Goal: Check status

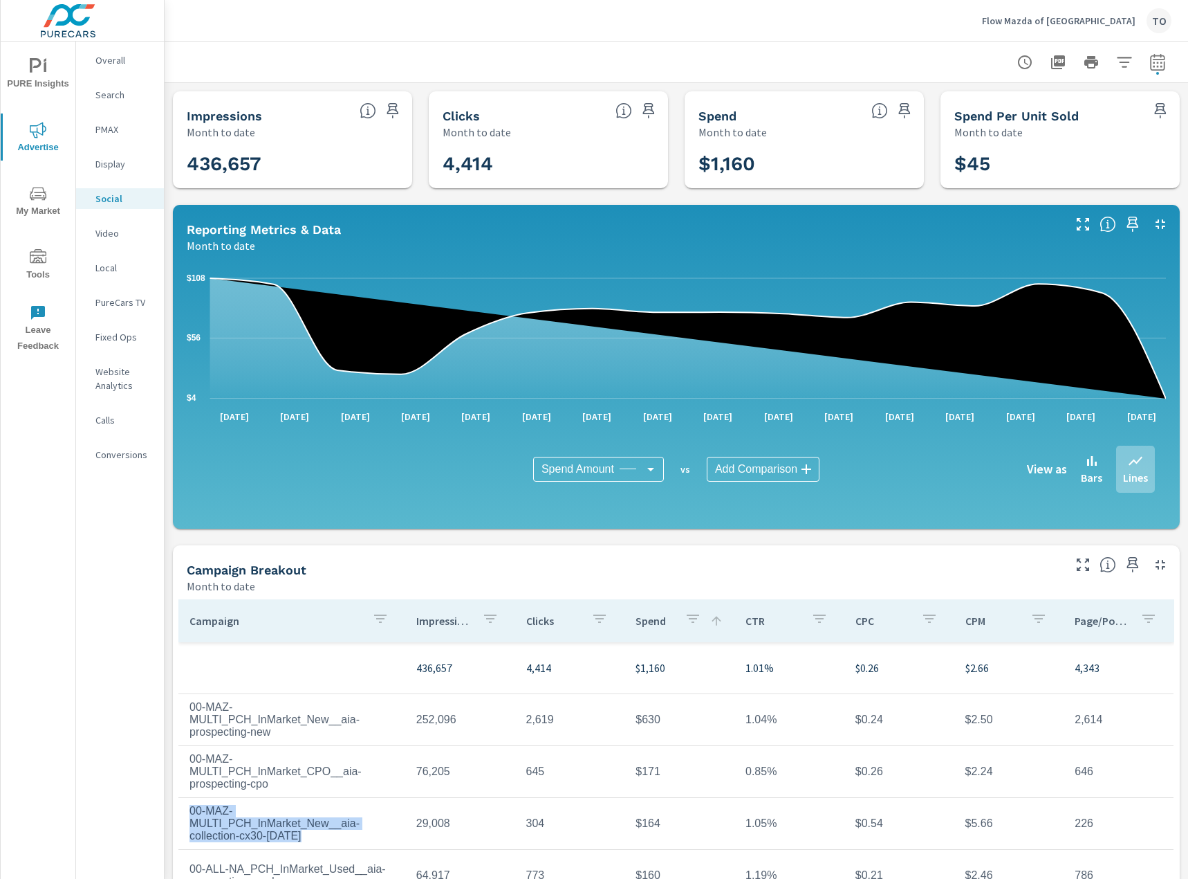
scroll to position [69, 0]
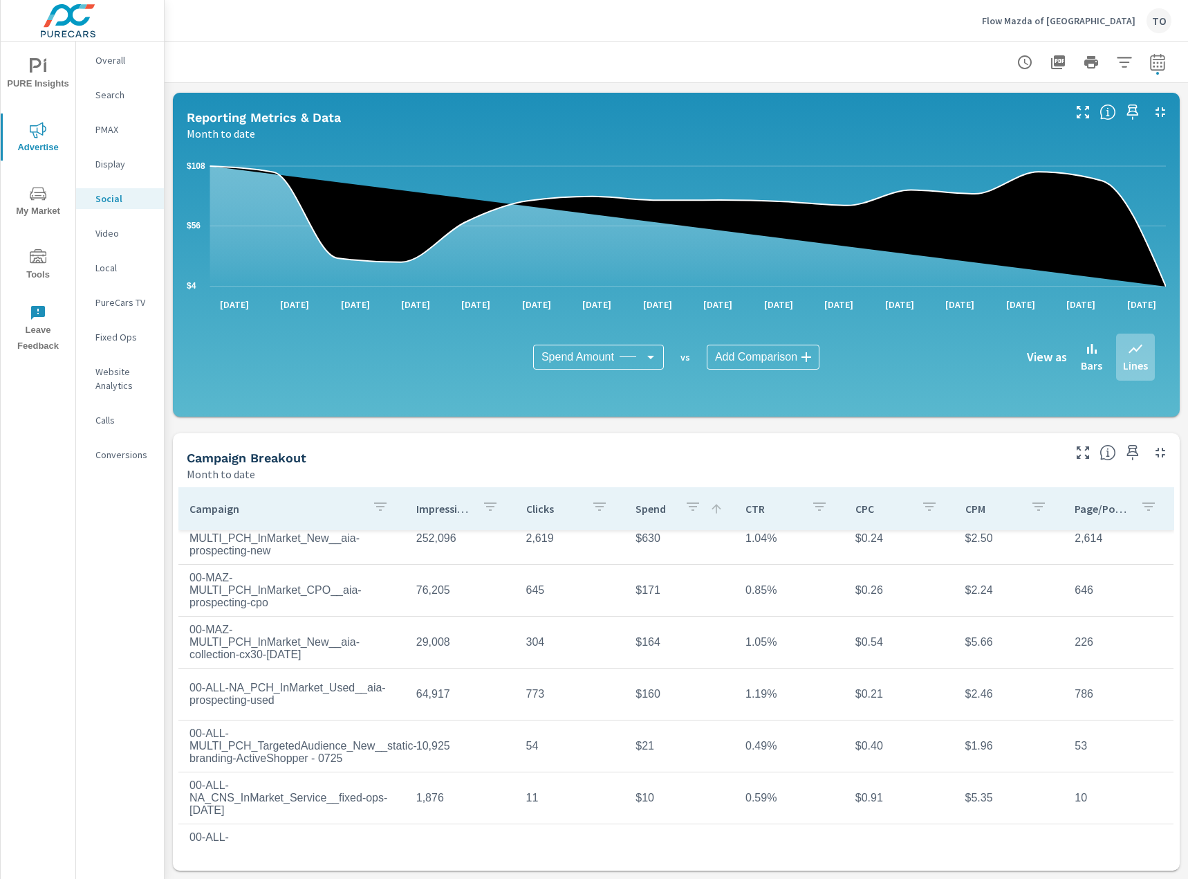
click at [645, 528] on td "$630" at bounding box center [680, 538] width 110 height 35
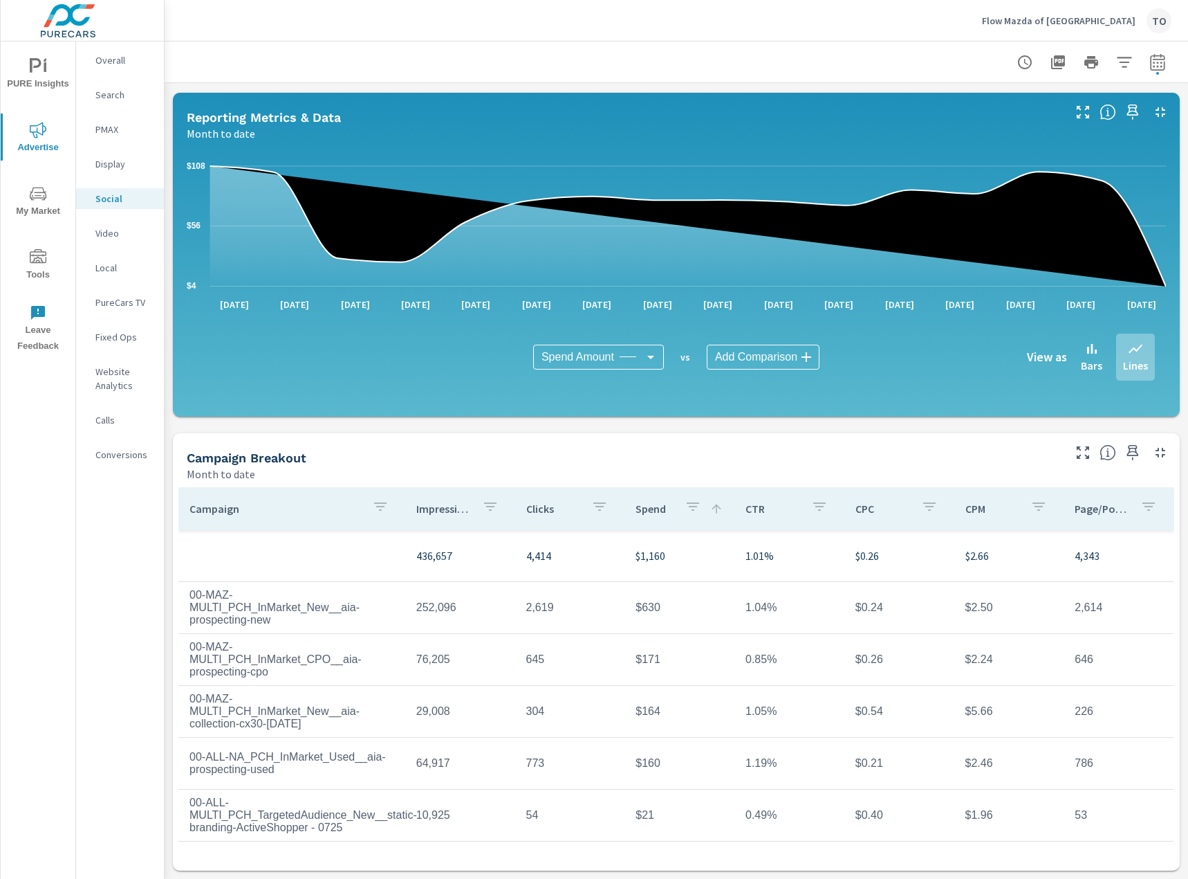
click at [1173, 59] on div at bounding box center [677, 62] width 1024 height 41
click at [1167, 59] on button "button" at bounding box center [1158, 62] width 28 height 28
select select "Month to date"
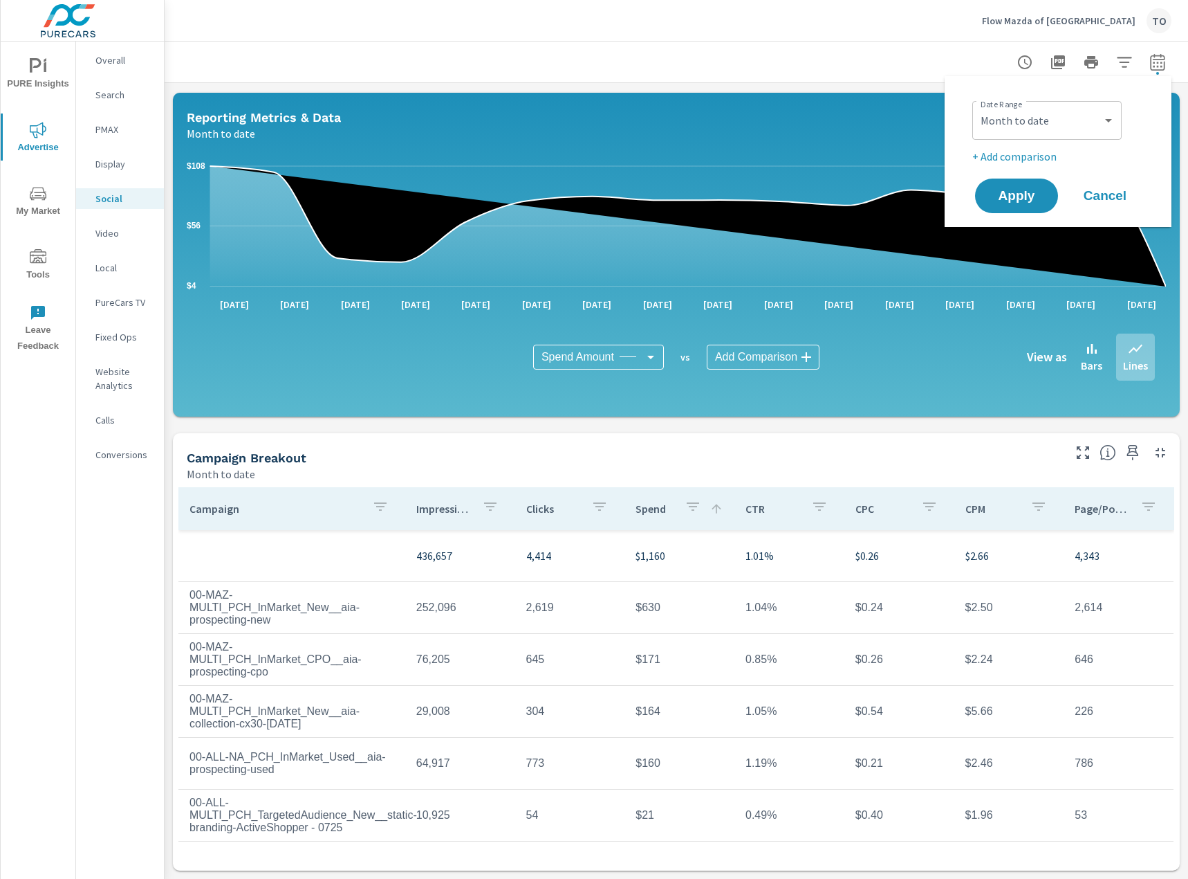
click at [983, 65] on div at bounding box center [676, 62] width 991 height 41
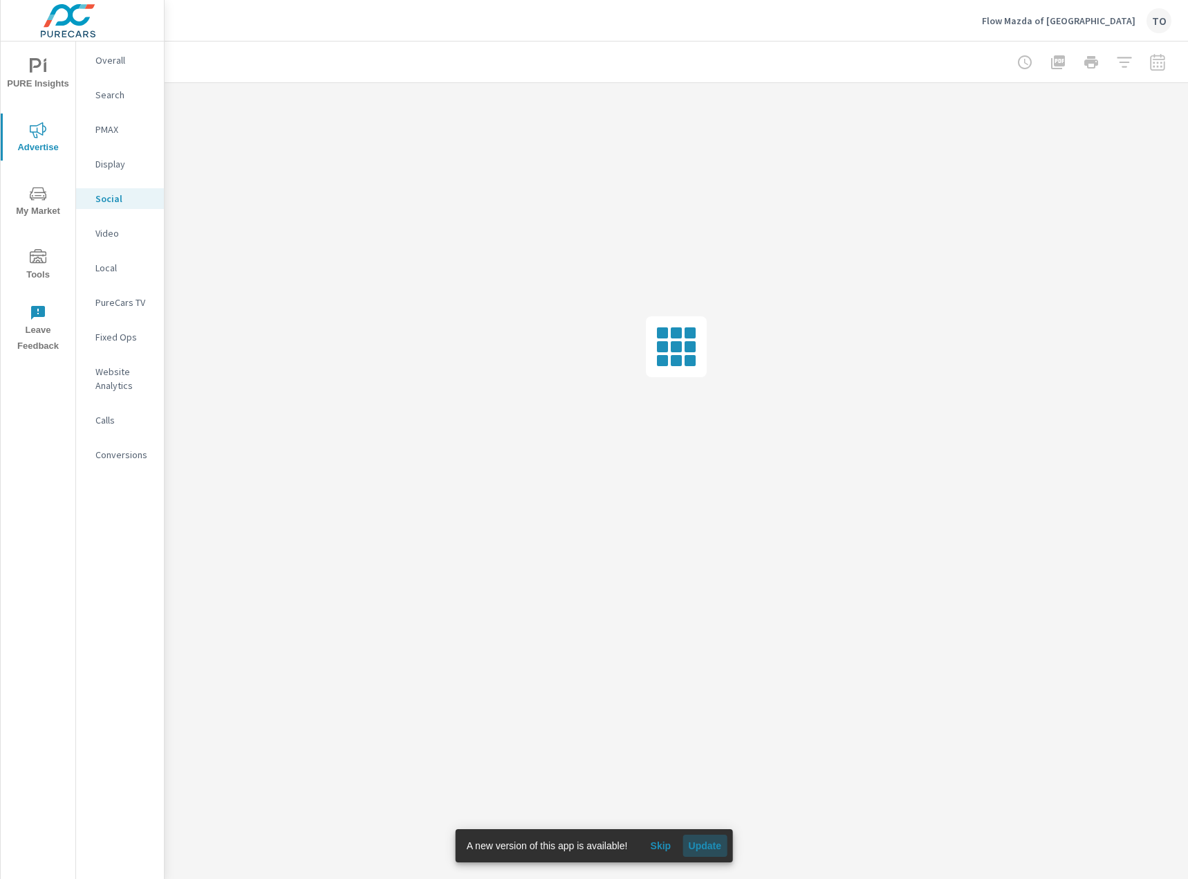
click at [712, 845] on span "Update" at bounding box center [704, 845] width 33 height 12
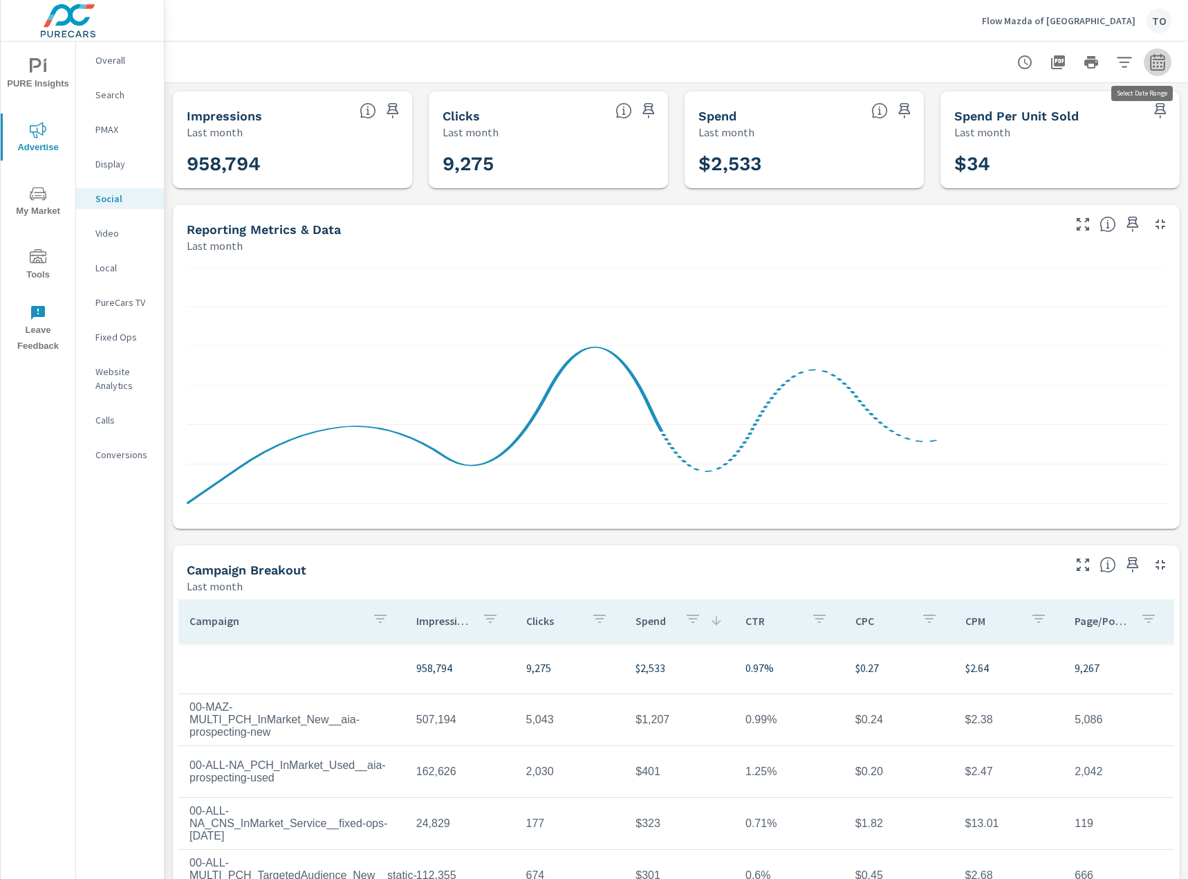
click at [1148, 59] on button "button" at bounding box center [1158, 62] width 28 height 28
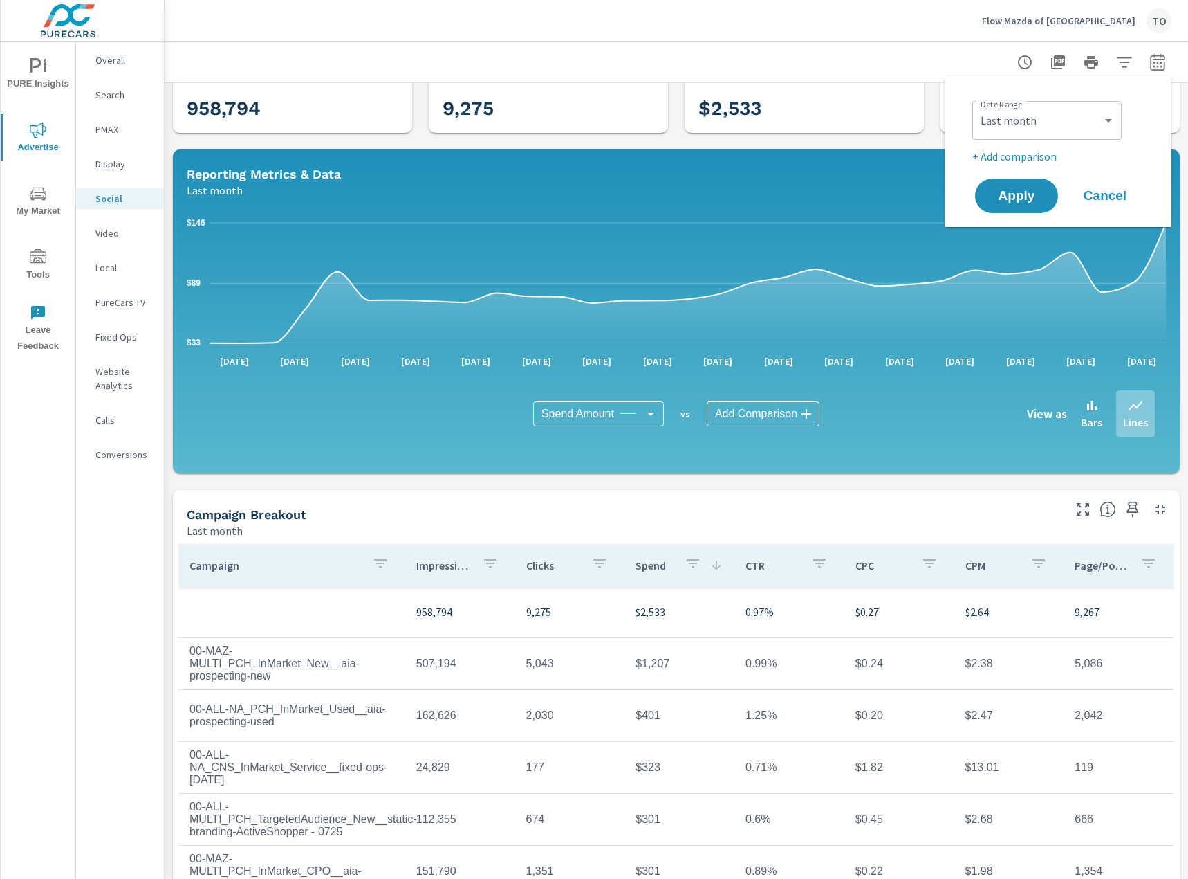
scroll to position [122, 0]
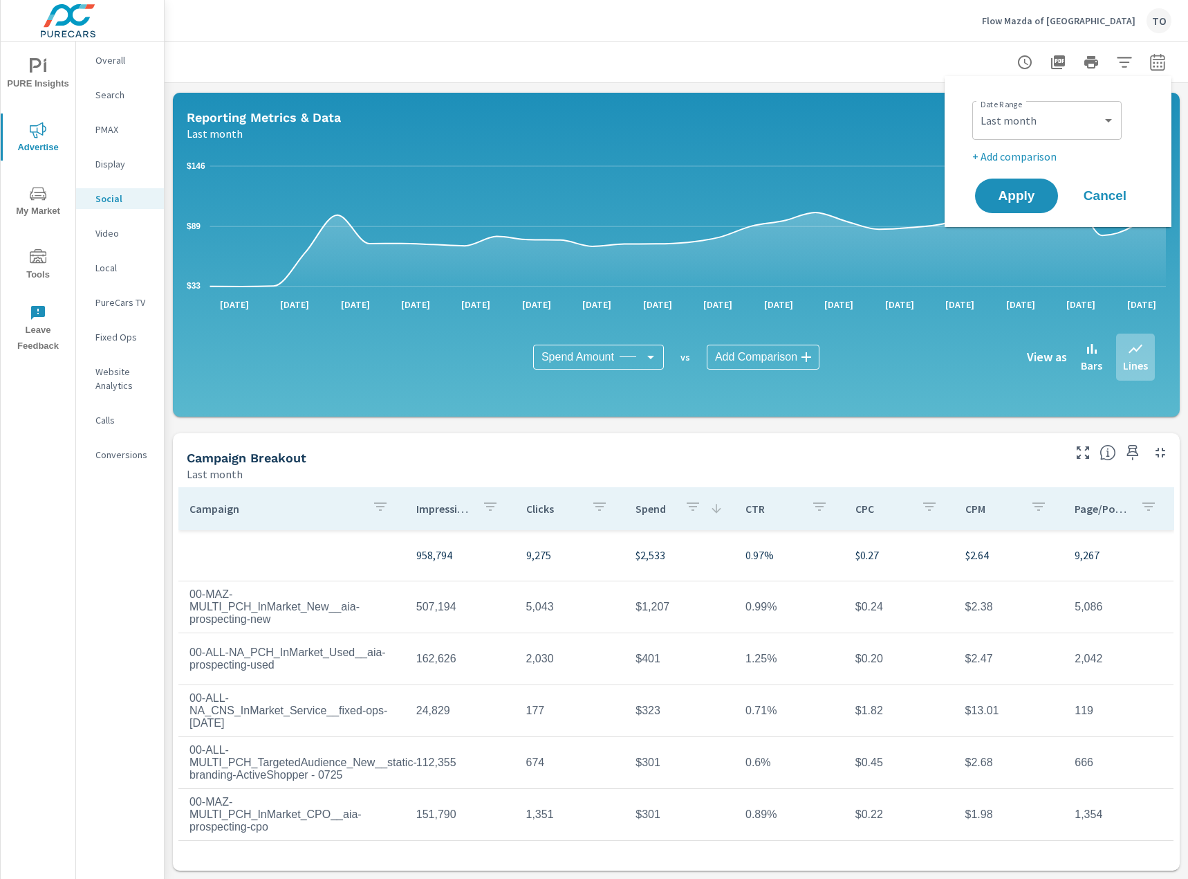
click at [1063, 137] on div "Custom Yesterday Last week Last 7 days Last 14 days Last 30 days Last 45 days L…" at bounding box center [1047, 120] width 149 height 39
click at [1040, 110] on select "Custom Yesterday Last week Last 7 days Last 14 days Last 30 days Last 45 days L…" at bounding box center [1047, 121] width 138 height 28
click at [978, 107] on select "Custom Yesterday Last week Last 7 days Last 14 days Last 30 days Last 45 days L…" at bounding box center [1047, 121] width 138 height 28
select select "Month to date"
click at [1027, 183] on button "Apply" at bounding box center [1017, 196] width 86 height 36
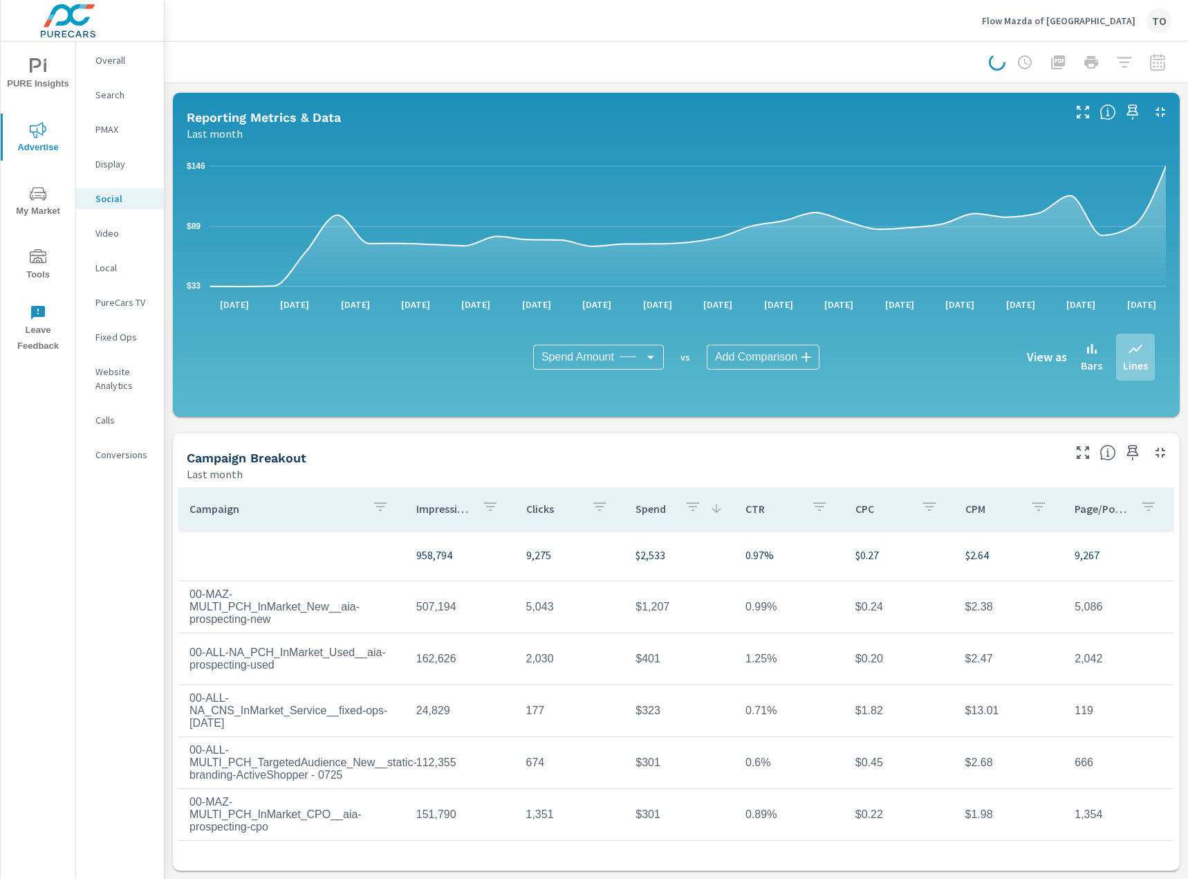
scroll to position [0, 0]
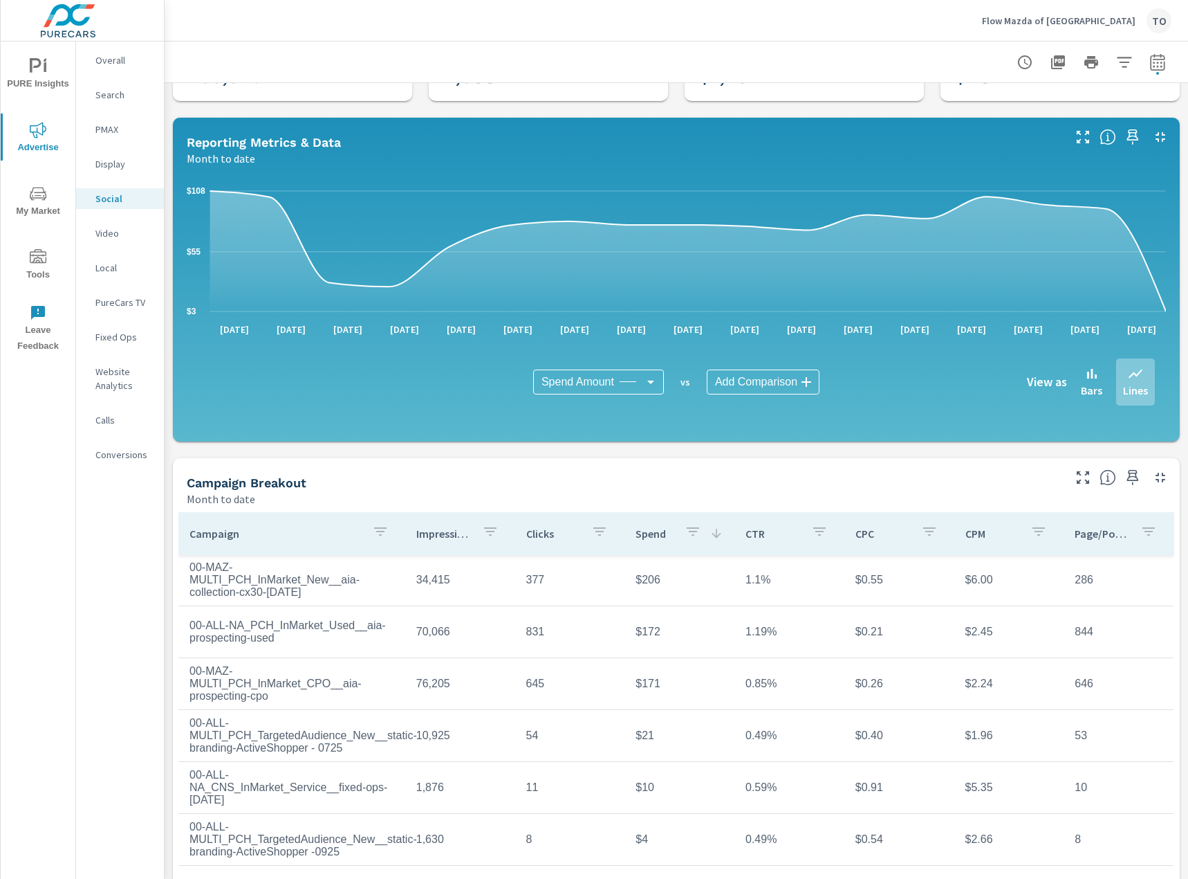
scroll to position [122, 0]
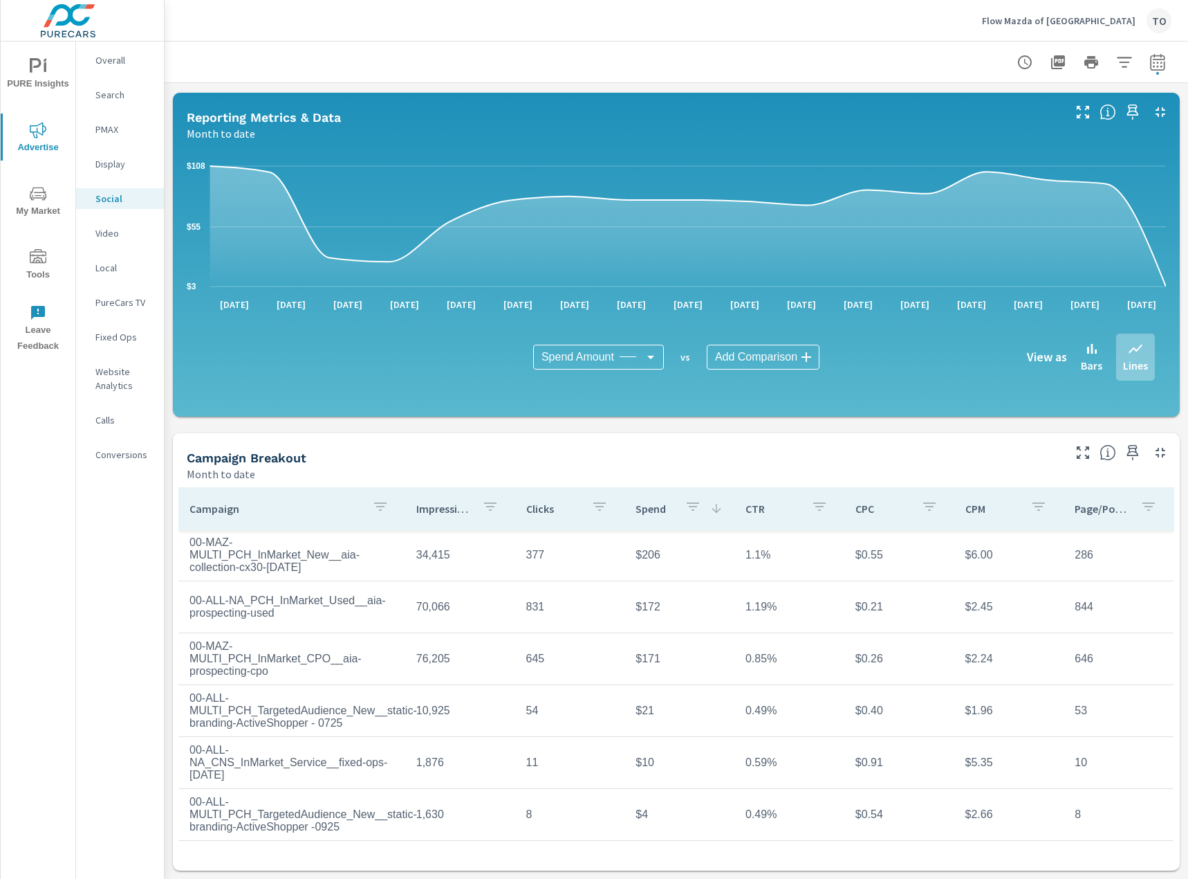
scroll to position [1, 0]
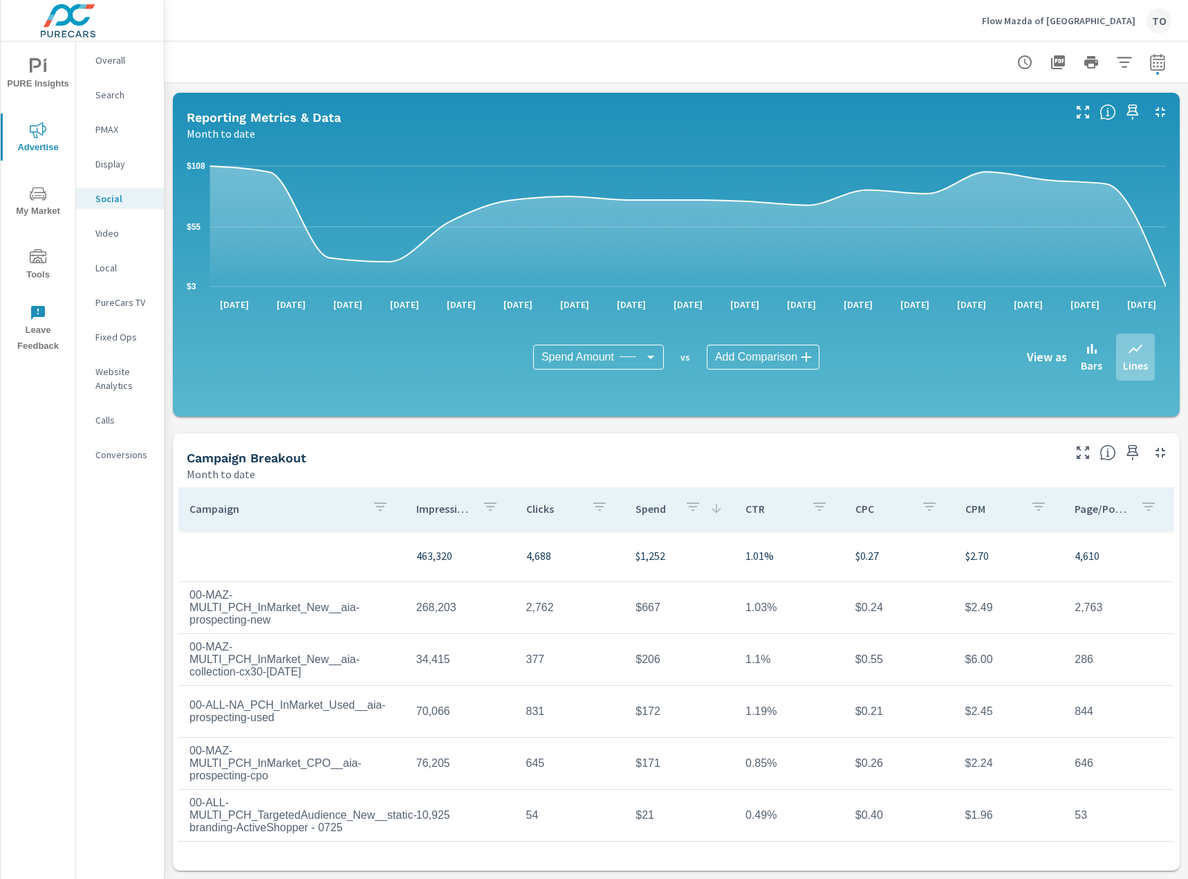
click at [645, 597] on td "$667" at bounding box center [680, 607] width 110 height 35
click at [652, 649] on td "$206" at bounding box center [680, 659] width 110 height 35
click at [645, 597] on td "$667" at bounding box center [680, 607] width 110 height 35
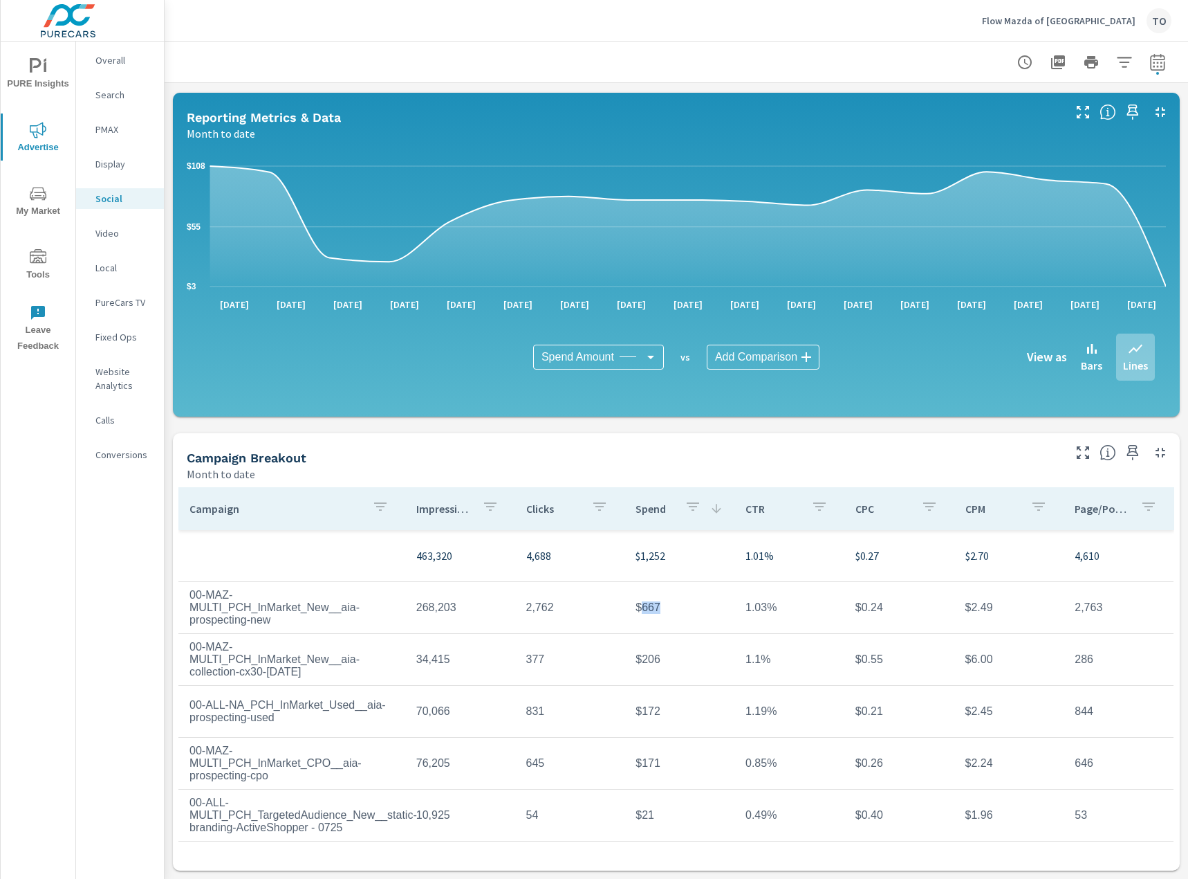
click at [645, 597] on td "$667" at bounding box center [680, 607] width 110 height 35
click at [648, 648] on td "$206" at bounding box center [680, 659] width 110 height 35
